Goal: Transaction & Acquisition: Purchase product/service

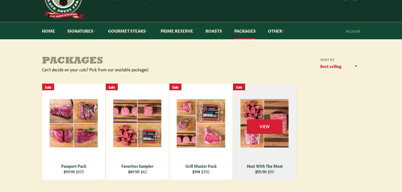
scroll to position [13, 0]
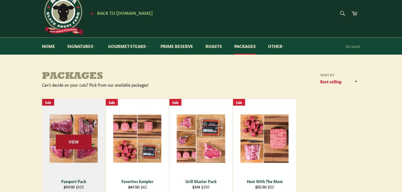
click at [85, 143] on span "View" at bounding box center [74, 142] width 36 height 14
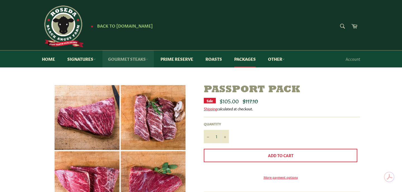
click at [123, 60] on link "Gourmet Steaks" at bounding box center [127, 59] width 51 height 17
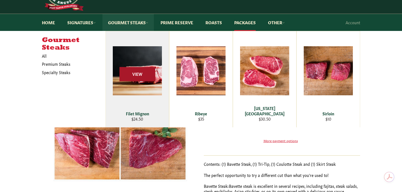
scroll to position [38, 0]
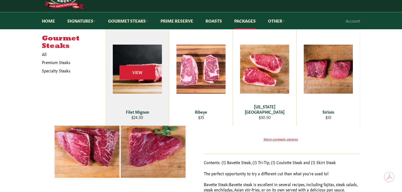
click at [157, 96] on div "View" at bounding box center [137, 78] width 63 height 96
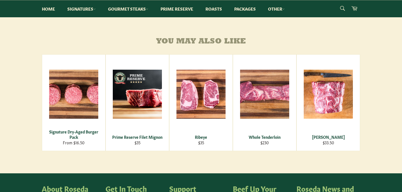
scroll to position [307, 0]
